Goal: Transaction & Acquisition: Purchase product/service

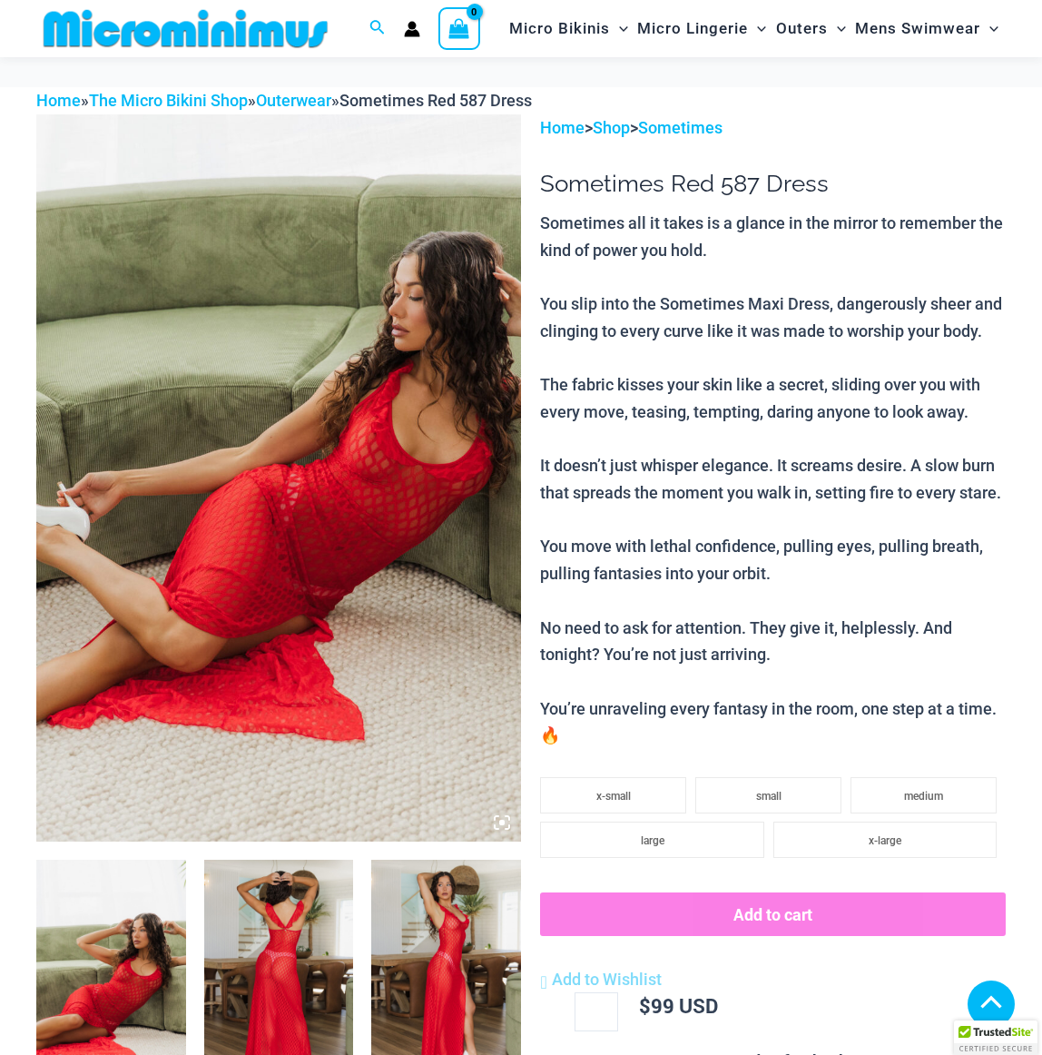
scroll to position [397, 0]
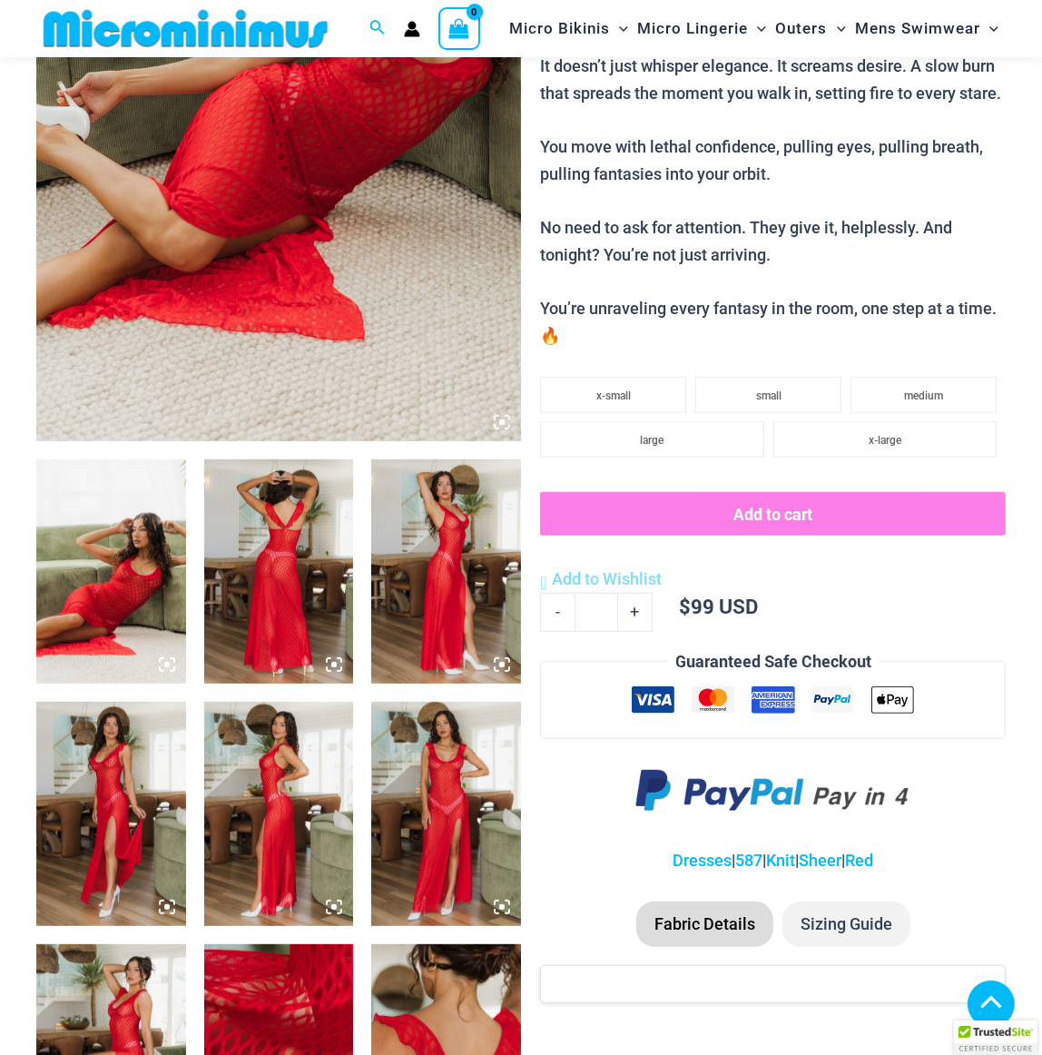
click at [448, 512] on img at bounding box center [446, 571] width 150 height 224
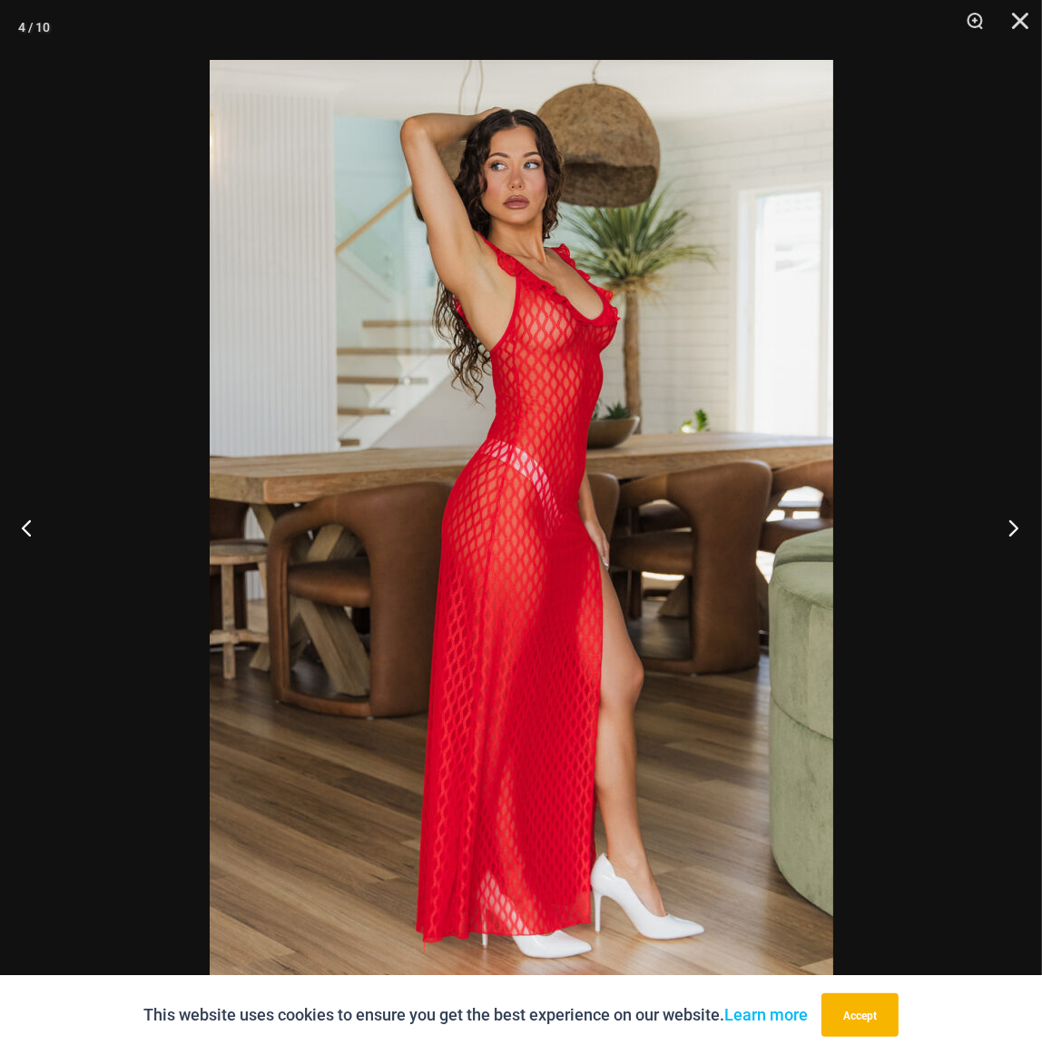
click at [1008, 515] on button "Next" at bounding box center [1008, 527] width 68 height 91
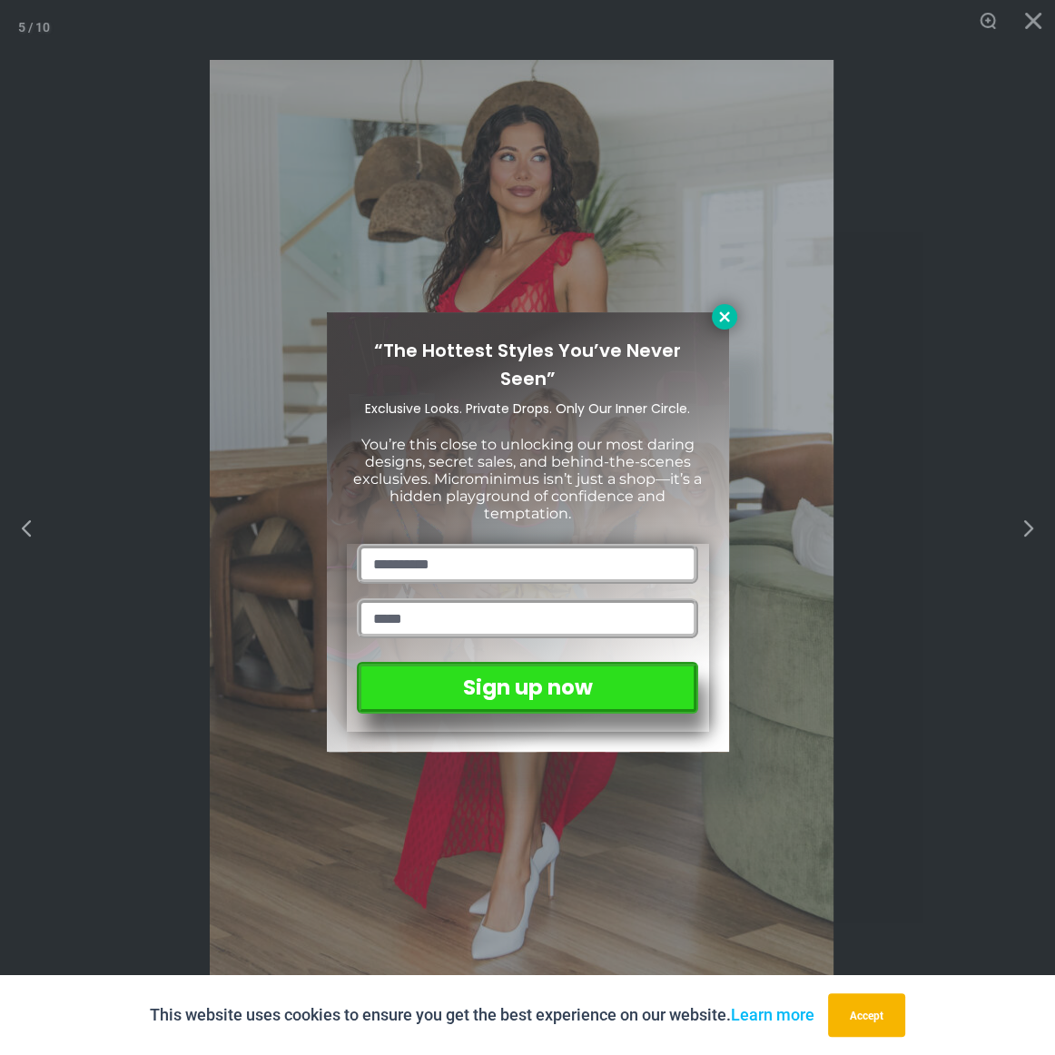
click at [729, 318] on icon at bounding box center [724, 317] width 16 height 16
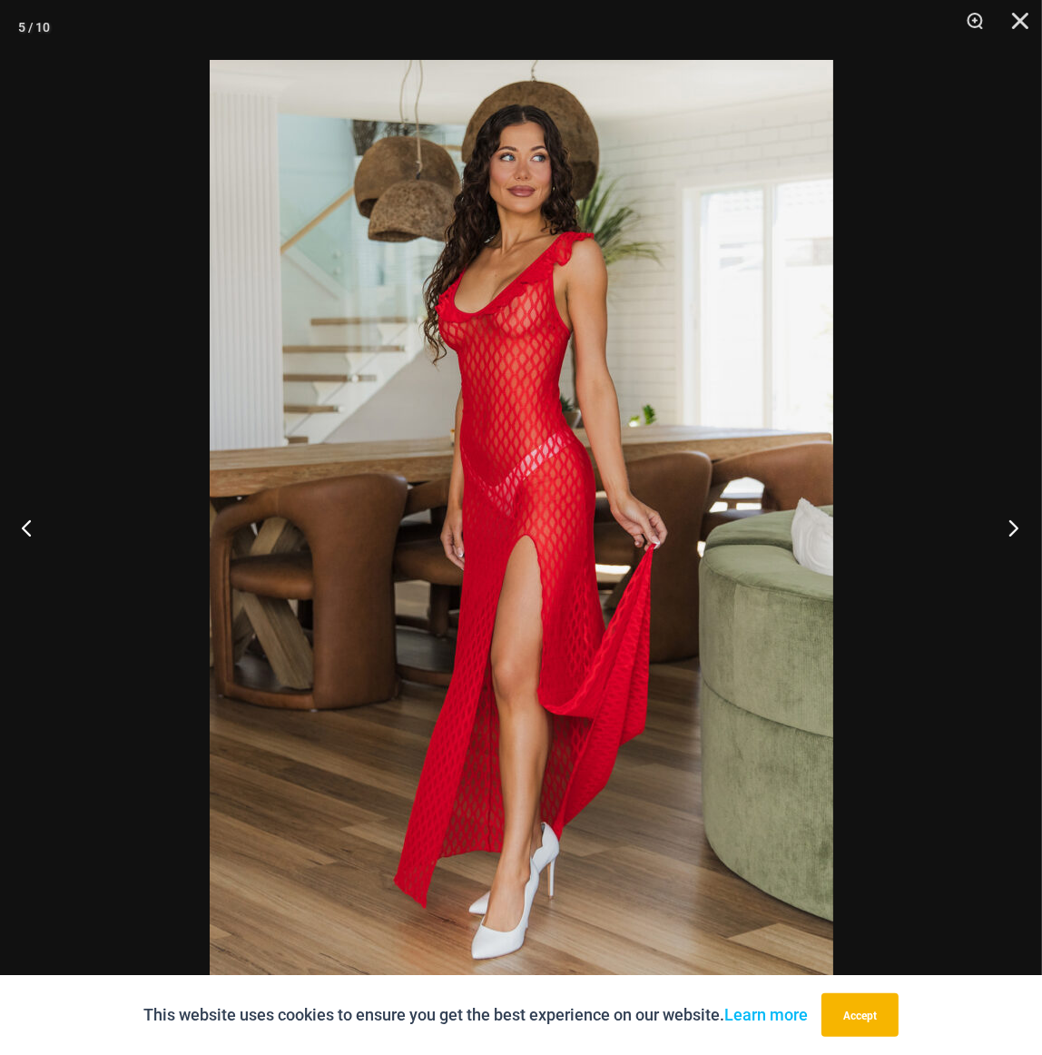
click at [1012, 534] on button "Next" at bounding box center [1008, 527] width 68 height 91
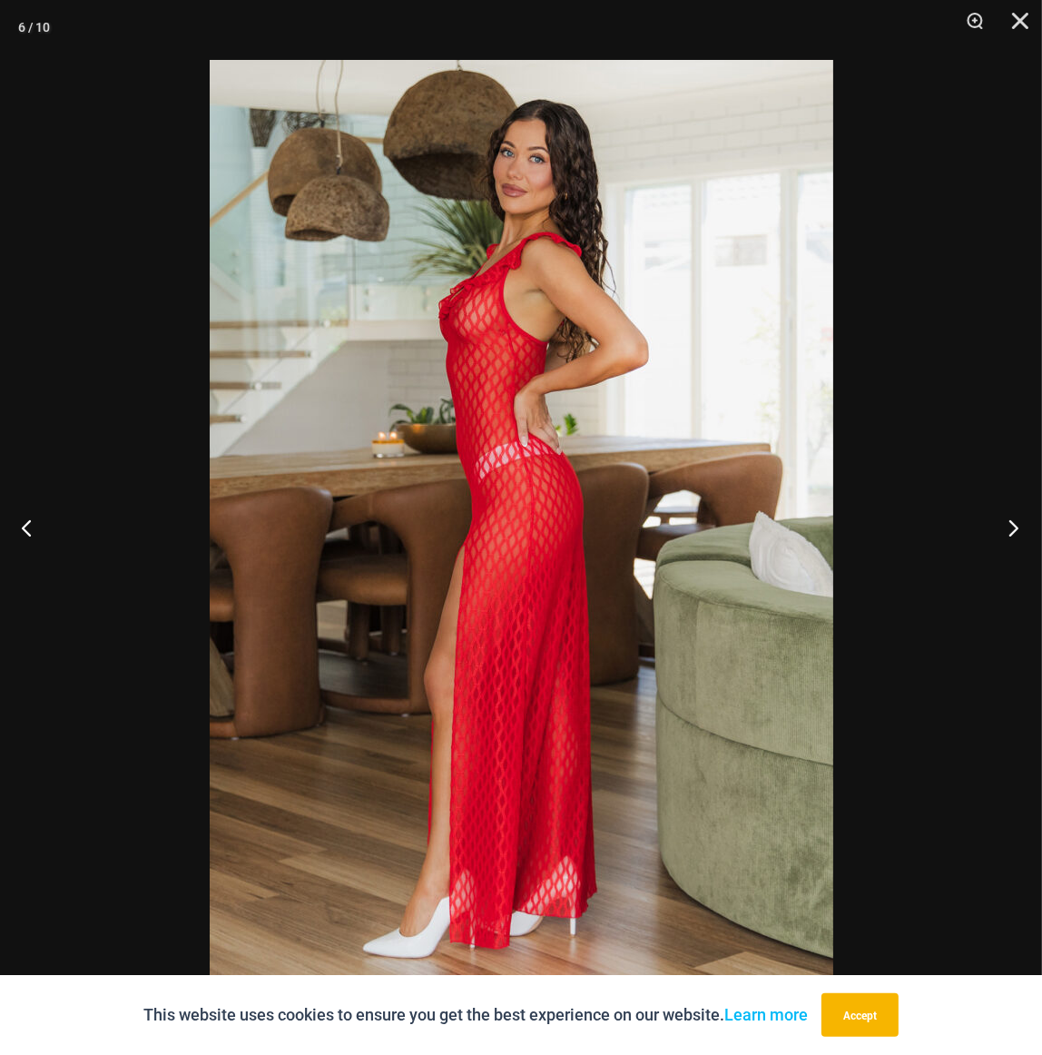
click at [1009, 531] on button "Next" at bounding box center [1008, 527] width 68 height 91
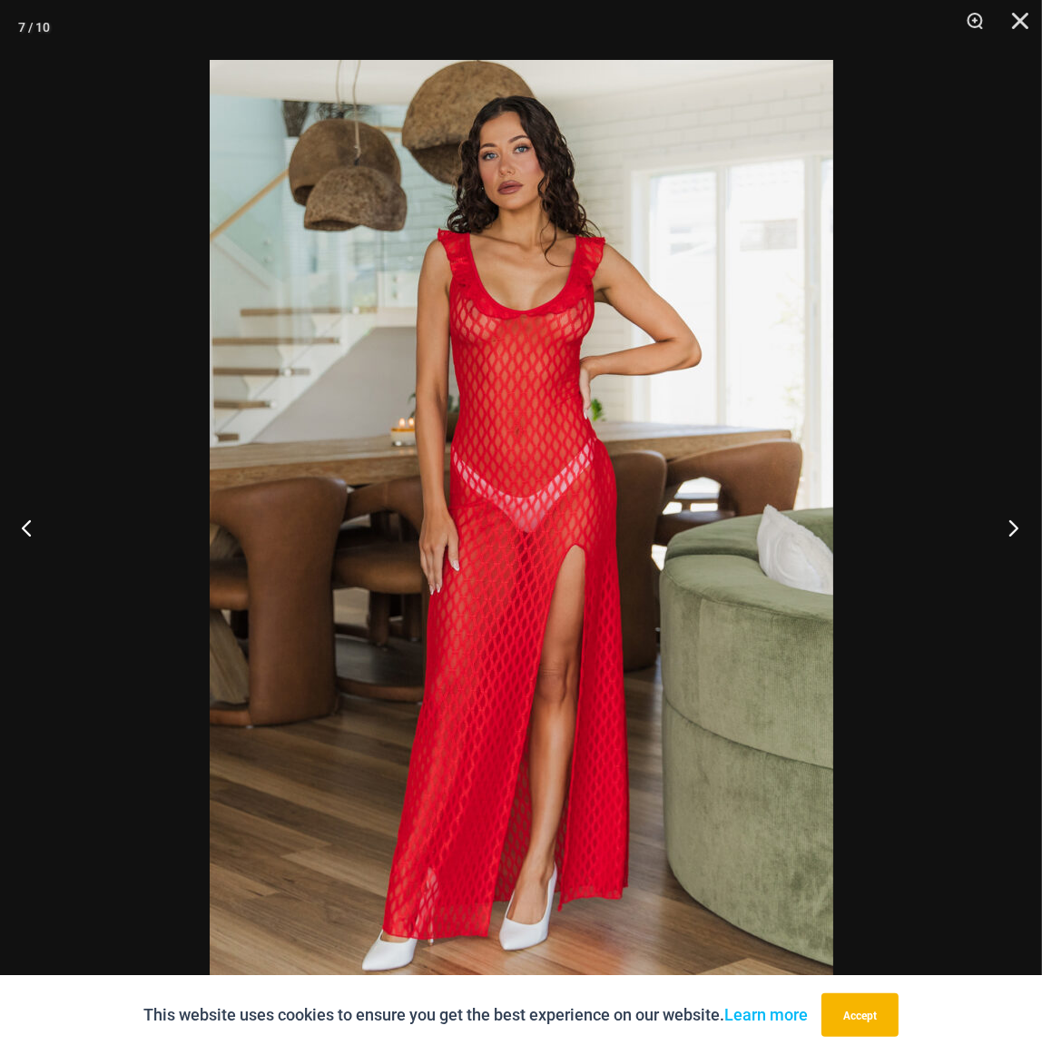
click at [1009, 531] on button "Next" at bounding box center [1008, 527] width 68 height 91
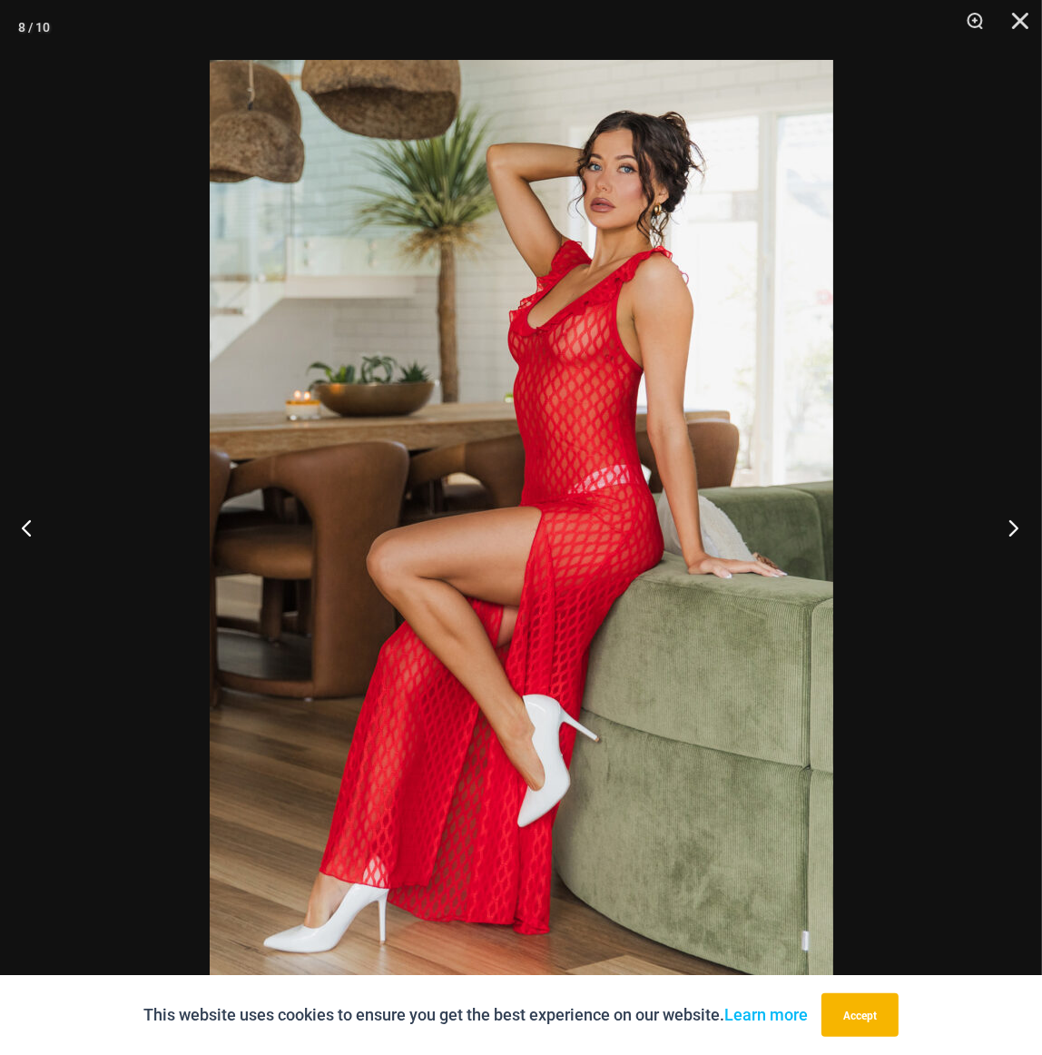
click at [1007, 530] on button "Next" at bounding box center [1008, 527] width 68 height 91
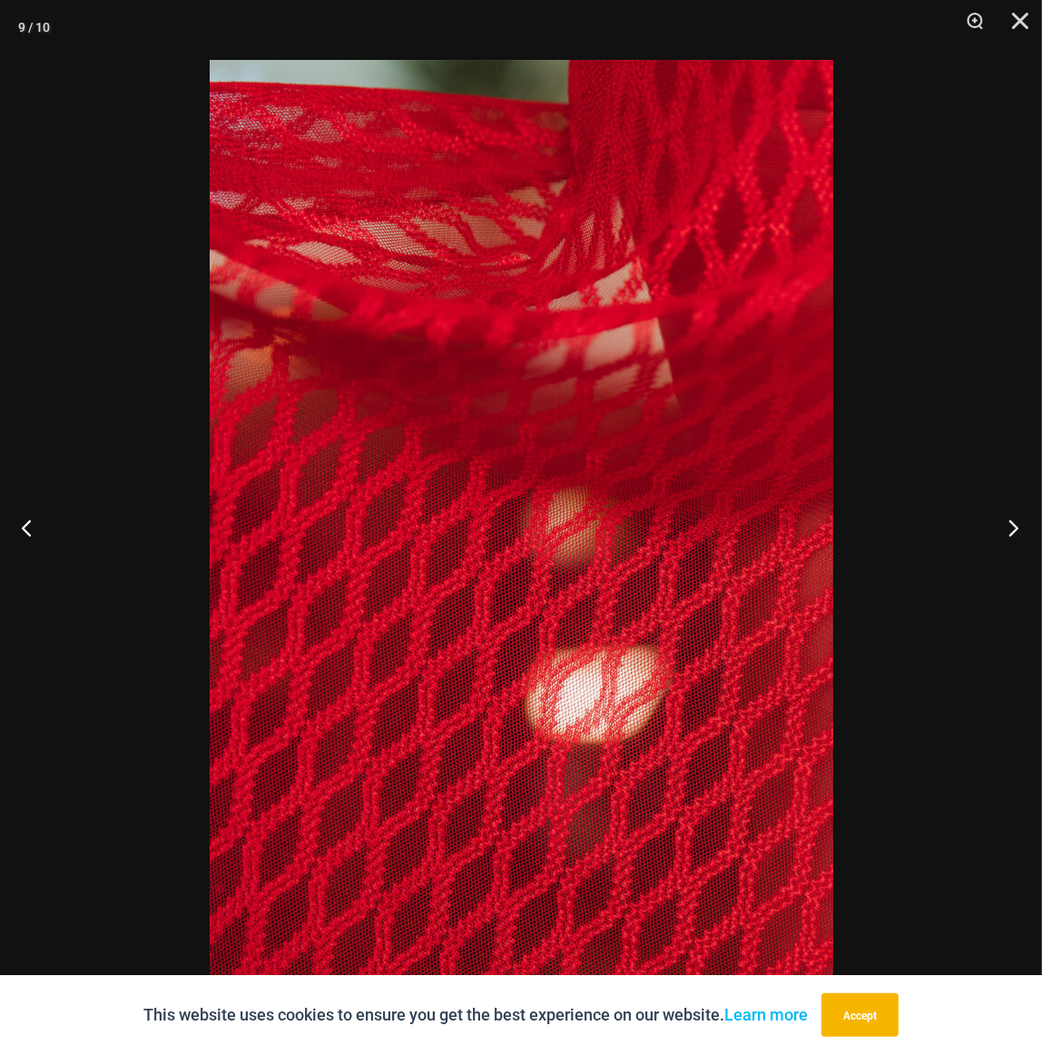
click at [1004, 529] on button "Next" at bounding box center [1008, 527] width 68 height 91
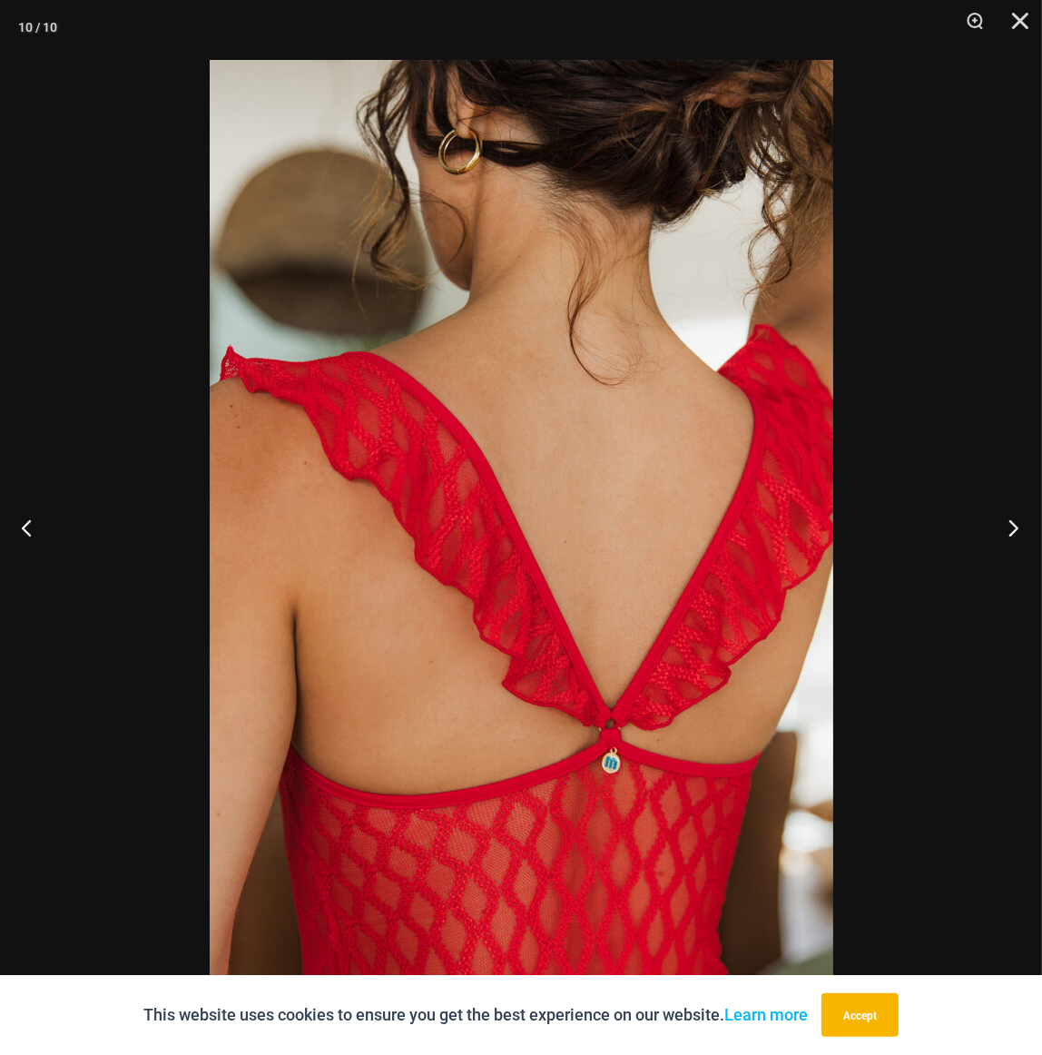
click at [1004, 529] on button "Next" at bounding box center [1008, 527] width 68 height 91
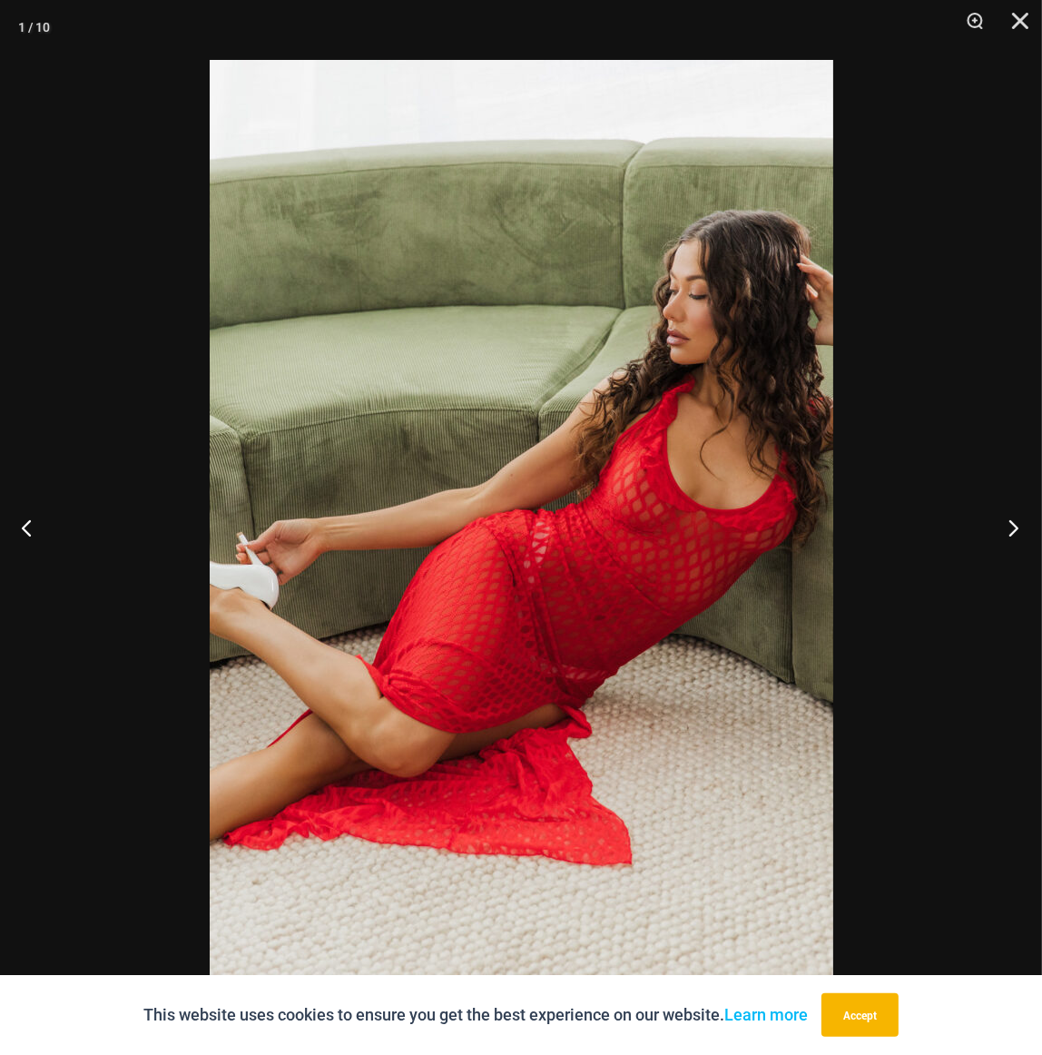
click at [1004, 529] on button "Next" at bounding box center [1008, 527] width 68 height 91
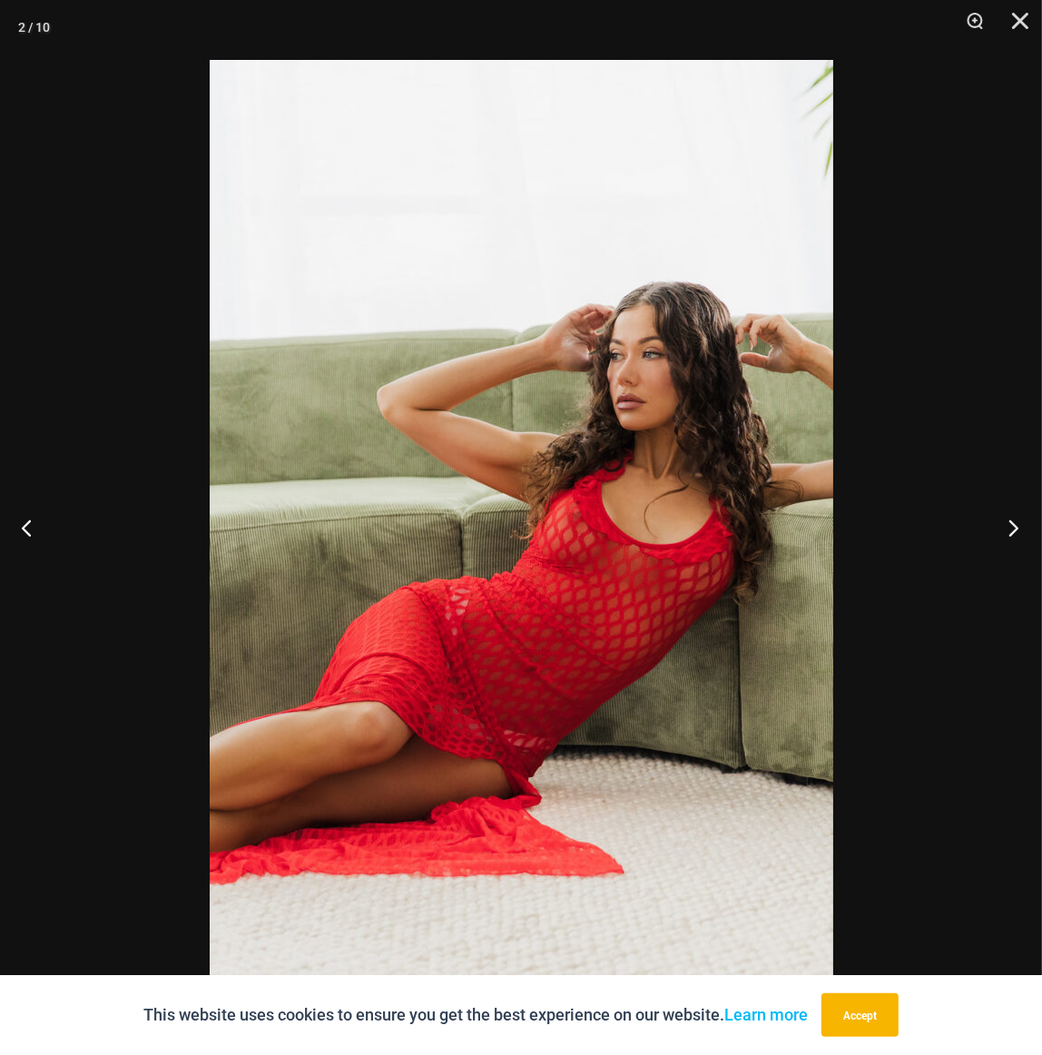
click at [1004, 529] on button "Next" at bounding box center [1008, 527] width 68 height 91
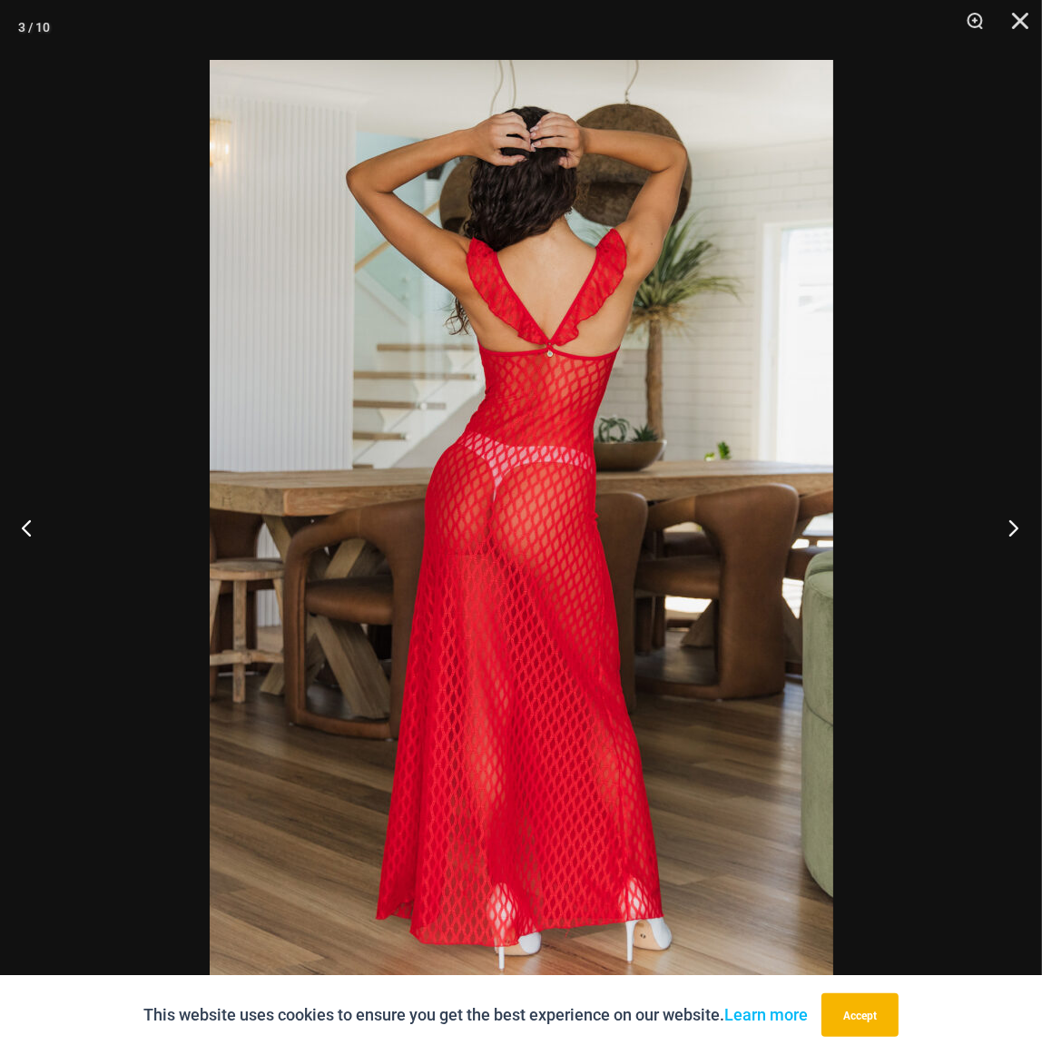
click at [1004, 529] on button "Next" at bounding box center [1008, 527] width 68 height 91
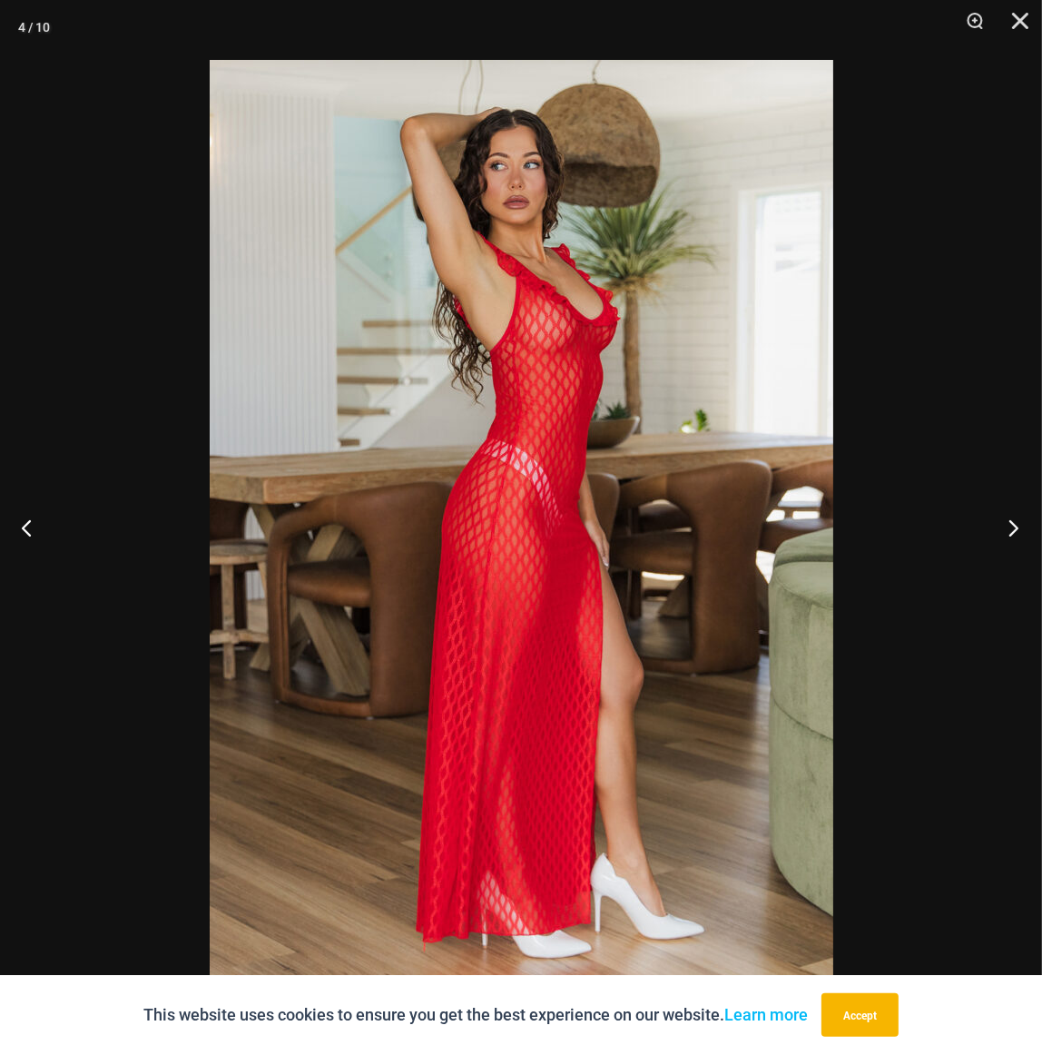
click at [1004, 529] on button "Next" at bounding box center [1008, 527] width 68 height 91
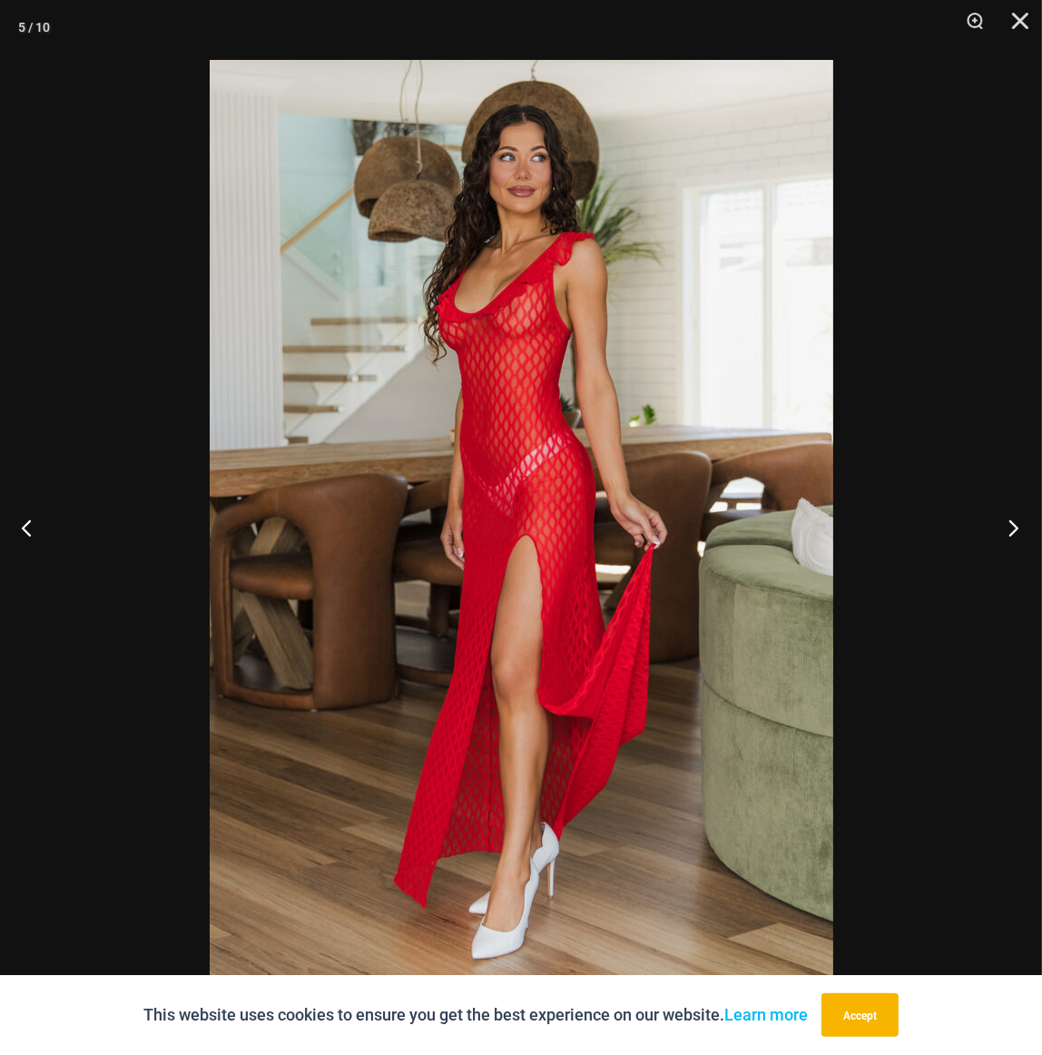
click at [1004, 527] on button "Next" at bounding box center [1008, 527] width 68 height 91
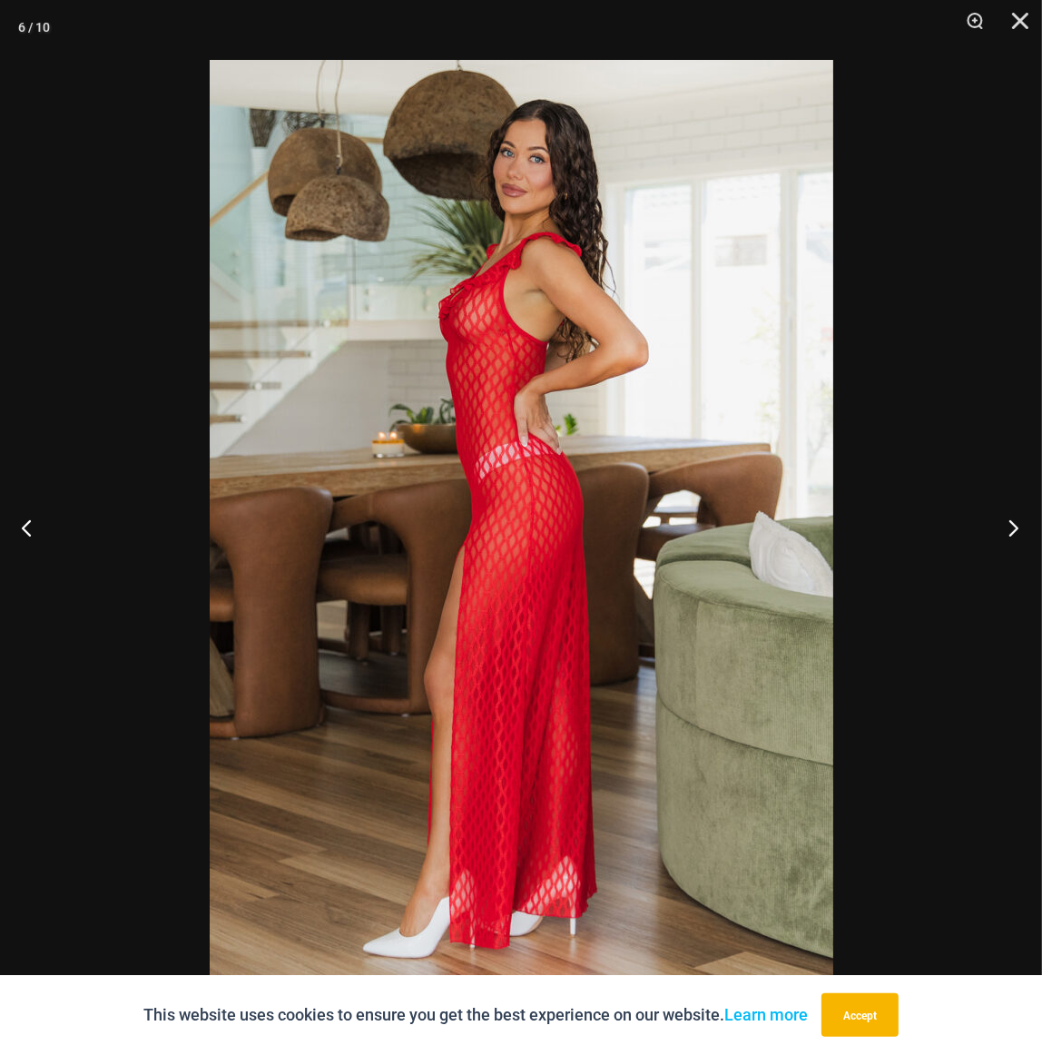
click at [1004, 527] on button "Next" at bounding box center [1008, 527] width 68 height 91
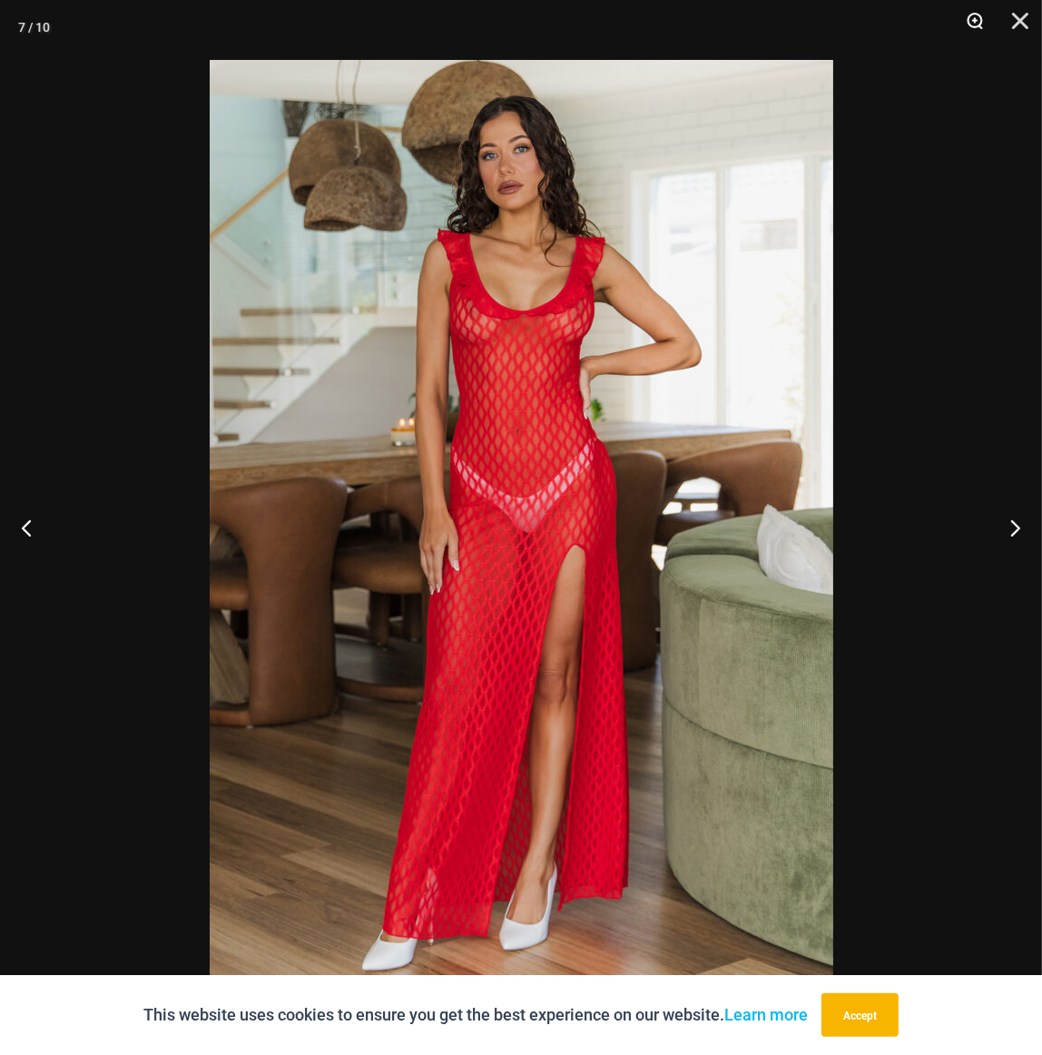
click at [979, 13] on button "Zoom" at bounding box center [968, 27] width 45 height 54
click at [970, 21] on button "Zoom" at bounding box center [968, 27] width 45 height 54
click at [541, 317] on img at bounding box center [522, 527] width 624 height 935
